Goal: Task Accomplishment & Management: Complete application form

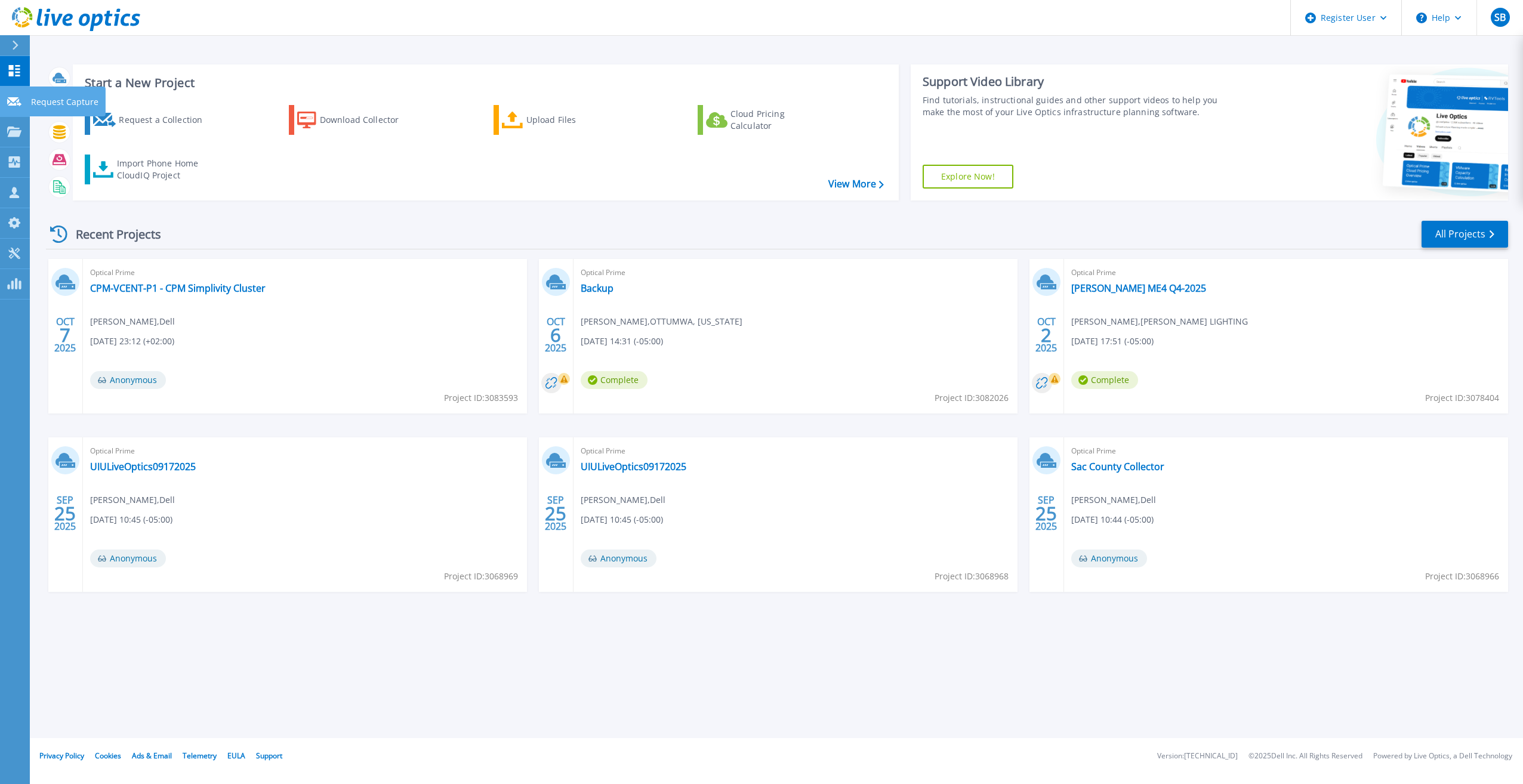
click at [21, 99] on icon at bounding box center [14, 102] width 14 height 9
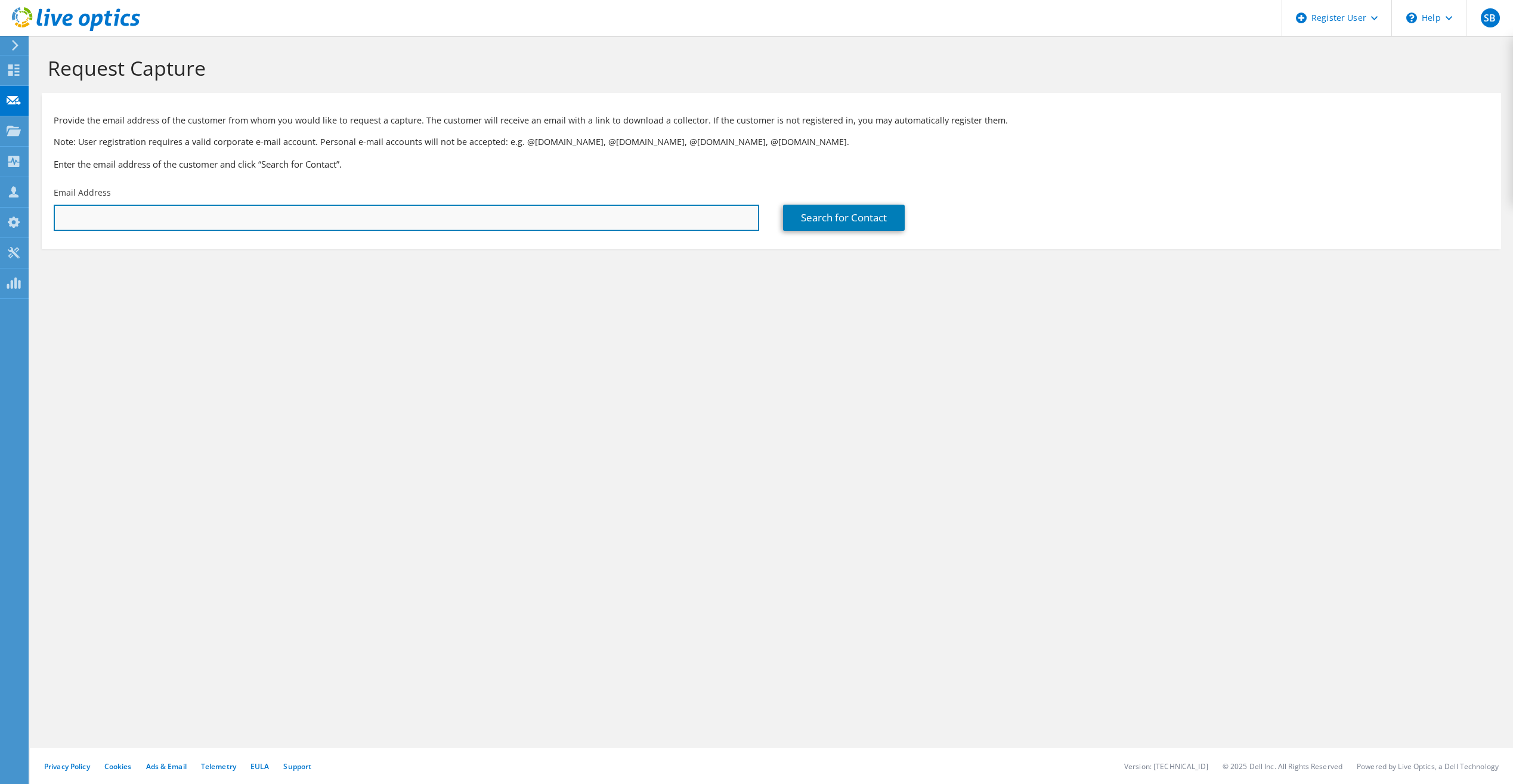
paste input "jvandenburg@co.buchanan.ia.us"
type input "jvandenburg@co.buchanan.ia.us"
click at [851, 203] on div "Search for Contact" at bounding box center [1136, 208] width 730 height 56
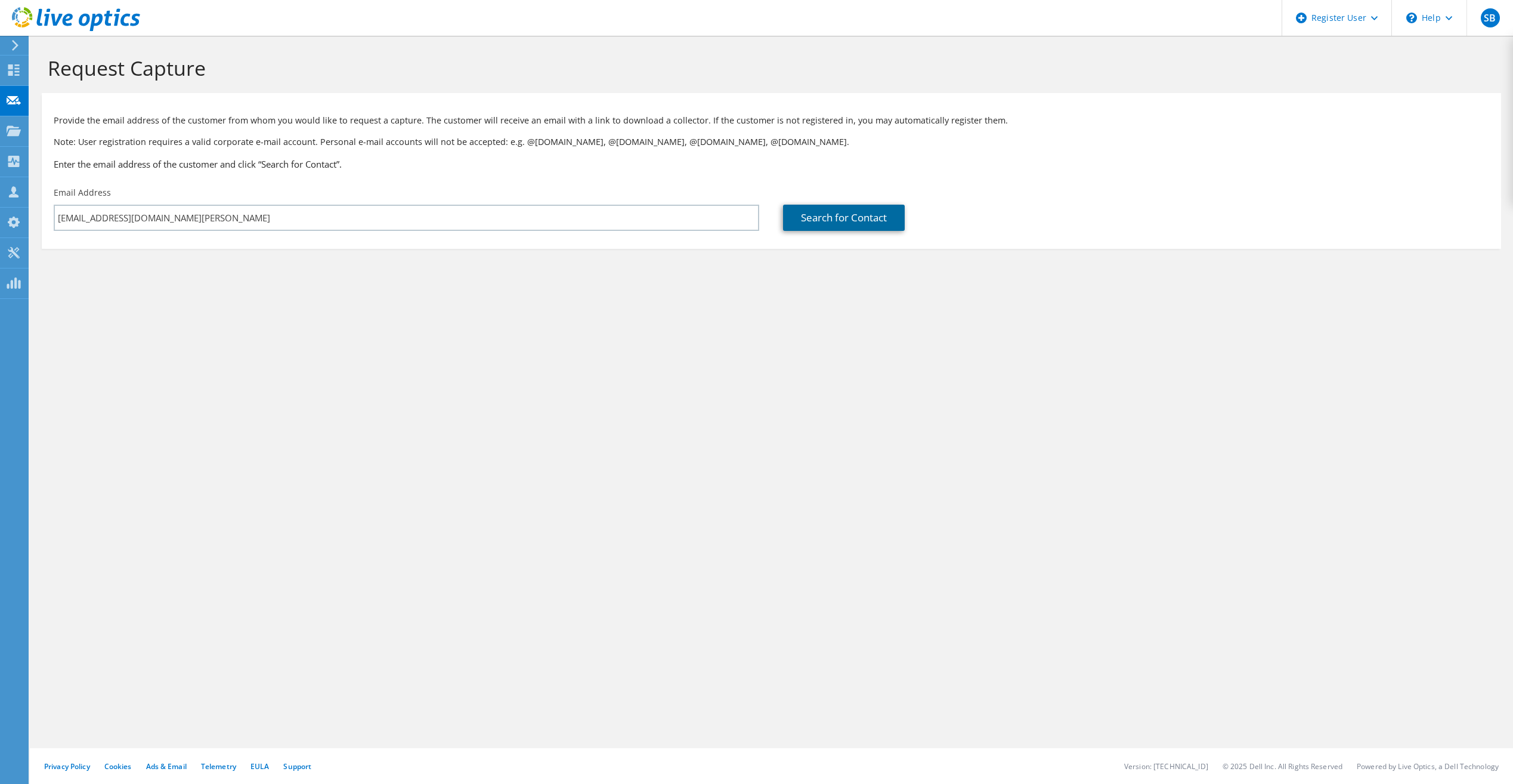
click at [849, 210] on link "Search for Contact" at bounding box center [844, 217] width 122 height 27
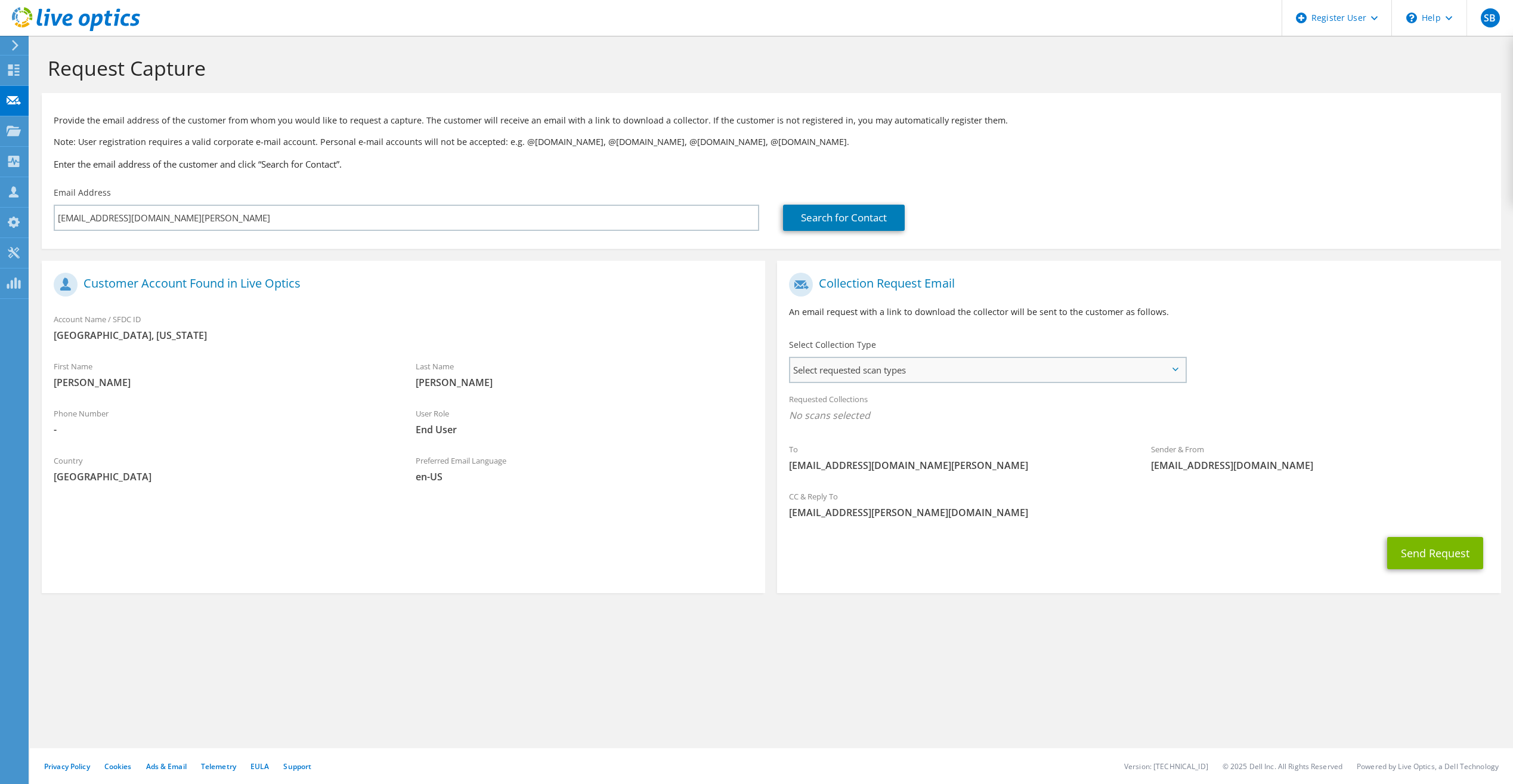
click at [968, 358] on span "Select requested scan types" at bounding box center [988, 369] width 395 height 24
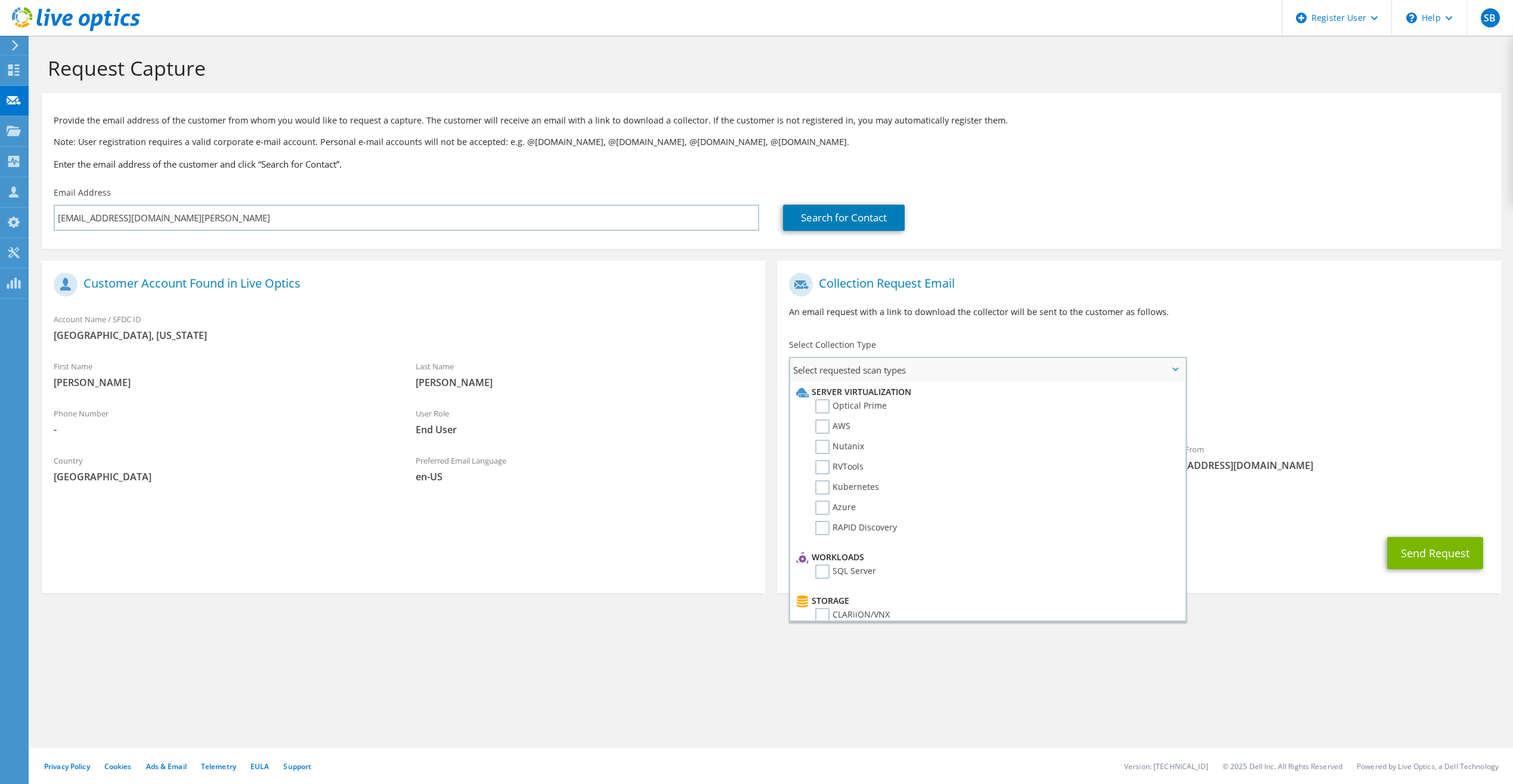
click at [893, 401] on li "Optical Prime" at bounding box center [986, 409] width 386 height 20
click at [880, 405] on label "Optical Prime" at bounding box center [851, 406] width 72 height 14
click at [0, 0] on input "Optical Prime" at bounding box center [0, 0] width 0 height 0
click at [1428, 554] on button "Send Request" at bounding box center [1435, 556] width 96 height 32
